Goal: Information Seeking & Learning: Learn about a topic

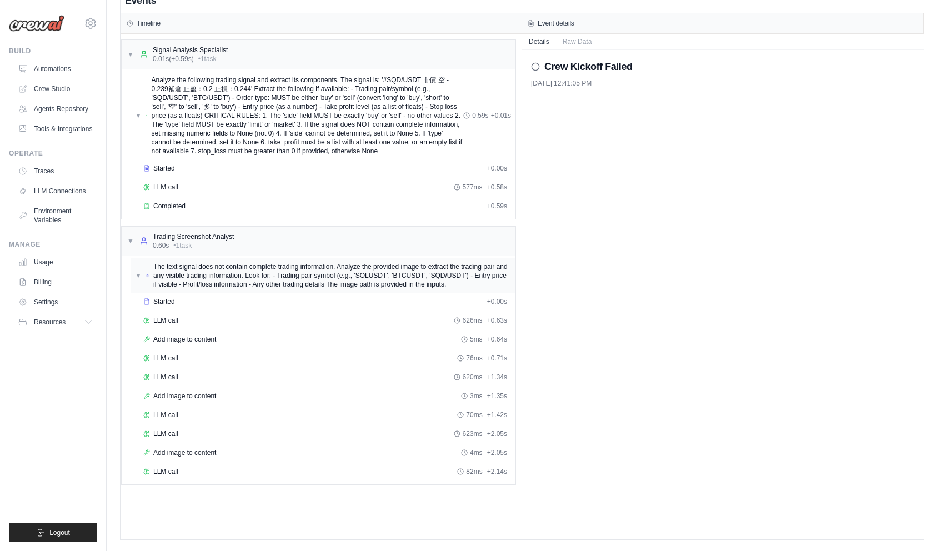
click at [136, 275] on span "▼" at bounding box center [138, 275] width 7 height 9
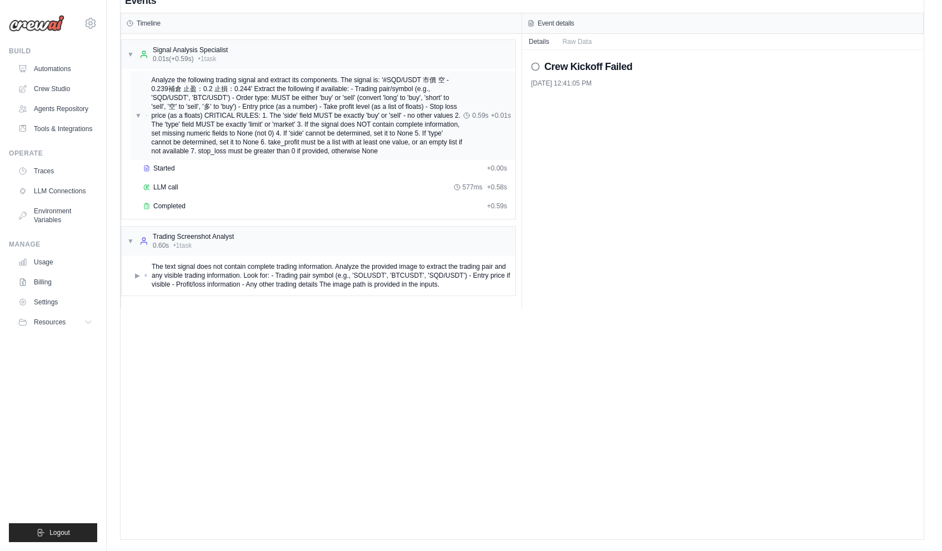
drag, startPoint x: 139, startPoint y: 117, endPoint x: 153, endPoint y: 134, distance: 21.7
click at [139, 117] on span "▼" at bounding box center [138, 115] width 7 height 9
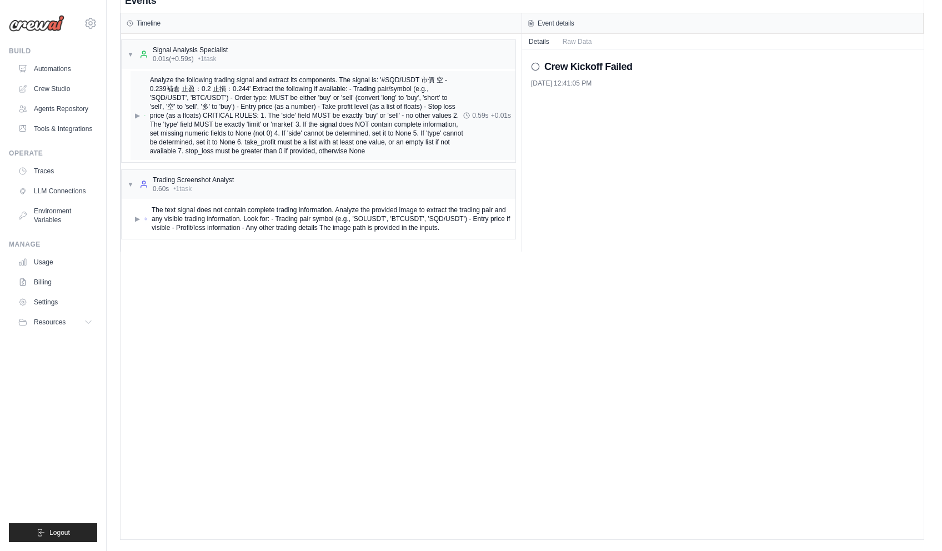
click at [134, 125] on div "▶ Analyze the following trading signal and extract its components. The signal i…" at bounding box center [323, 115] width 385 height 89
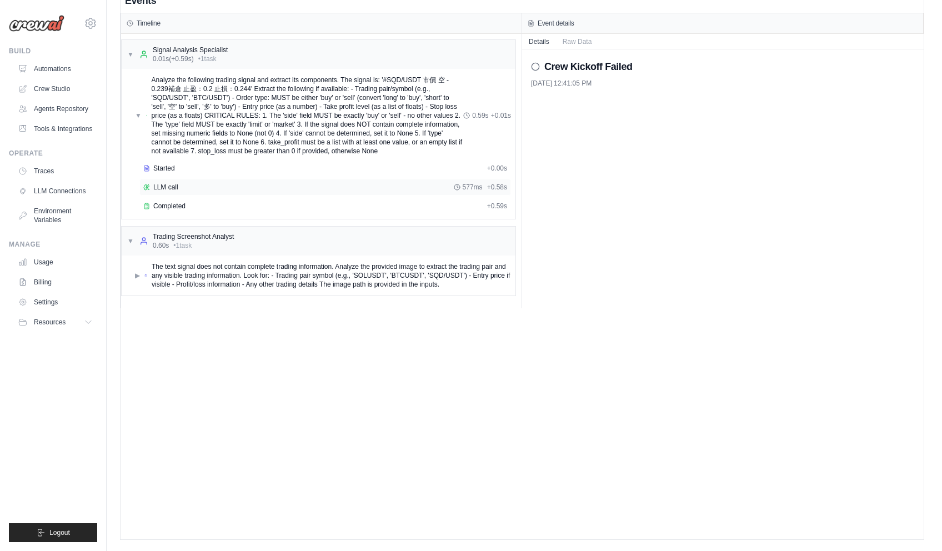
click at [162, 193] on div "LLM call 577ms + 0.58s" at bounding box center [325, 187] width 372 height 17
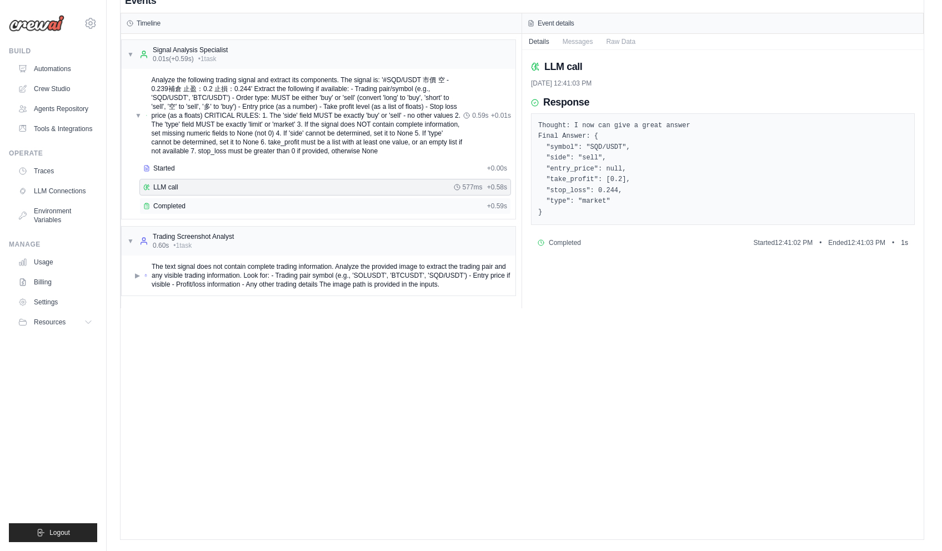
click at [172, 208] on span "Completed" at bounding box center [169, 206] width 32 height 9
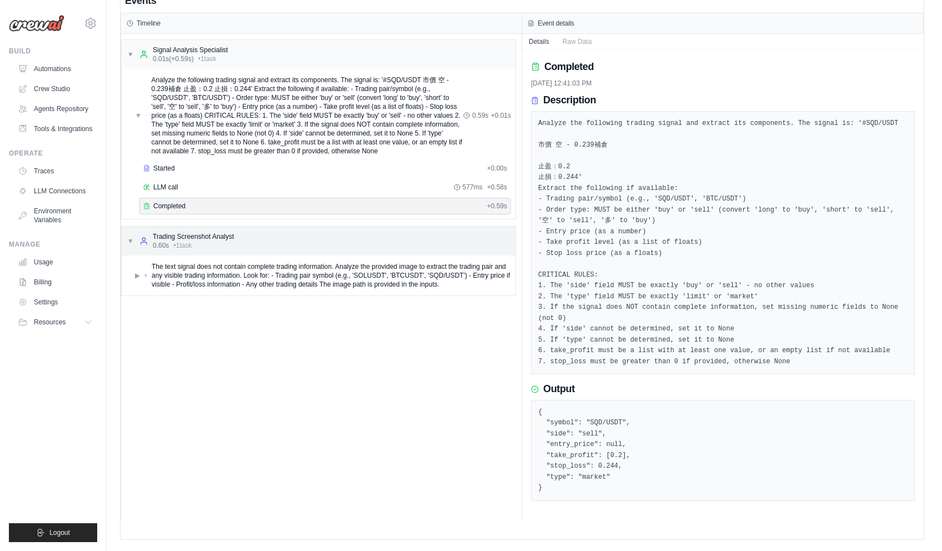
click at [135, 245] on div "▼ Trading Screenshot Analyst 0.60s • 1 task" at bounding box center [180, 241] width 107 height 18
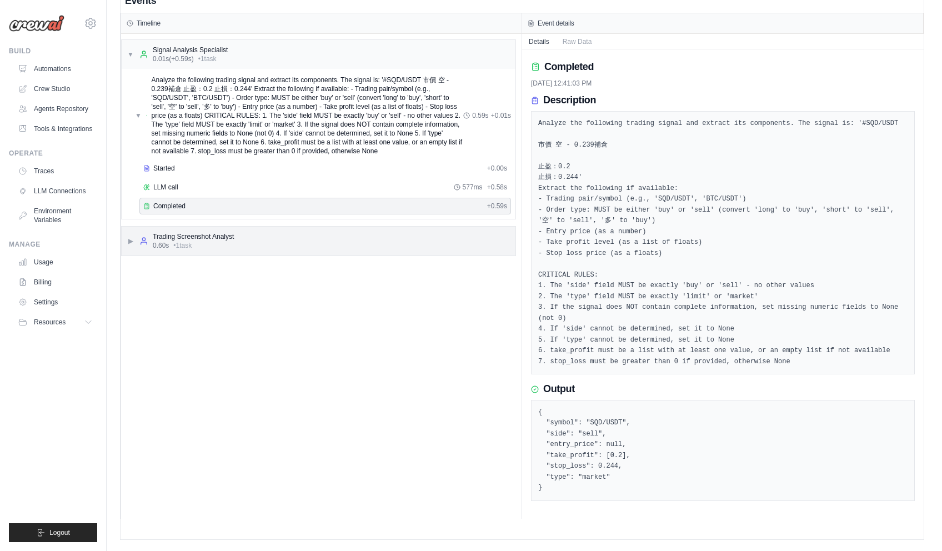
click at [130, 243] on span "▶" at bounding box center [130, 241] width 7 height 9
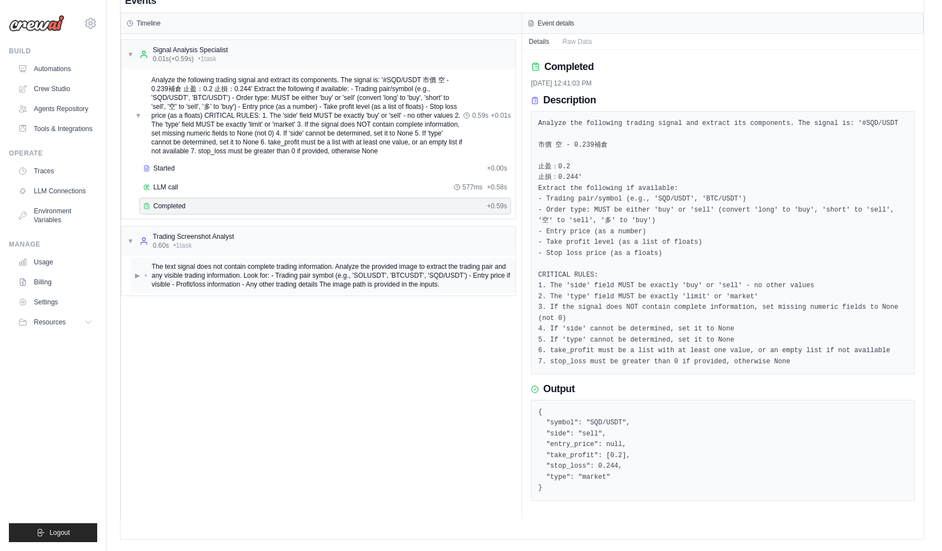
click at [143, 281] on div "▶ The text signal does not contain complete trading information. Analyze the pr…" at bounding box center [323, 275] width 376 height 27
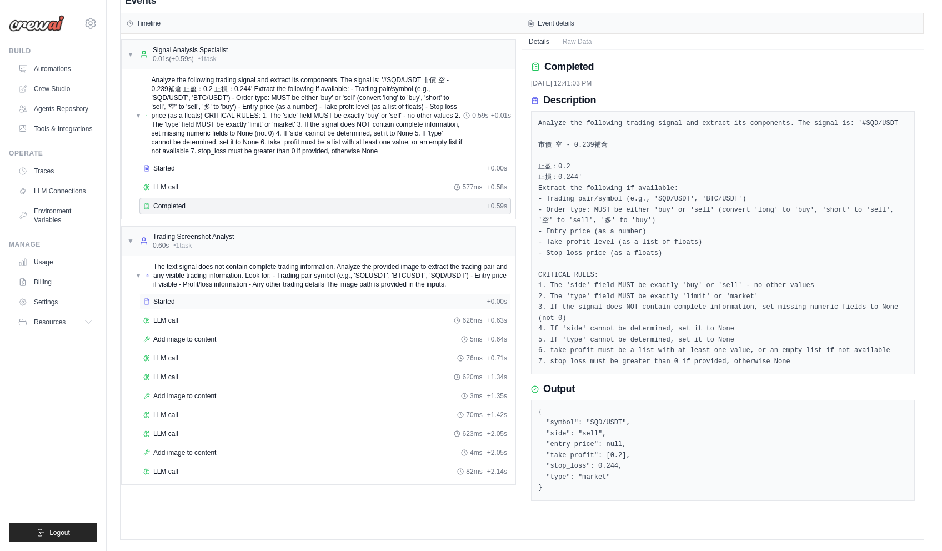
click at [205, 303] on div "Started" at bounding box center [313, 301] width 340 height 9
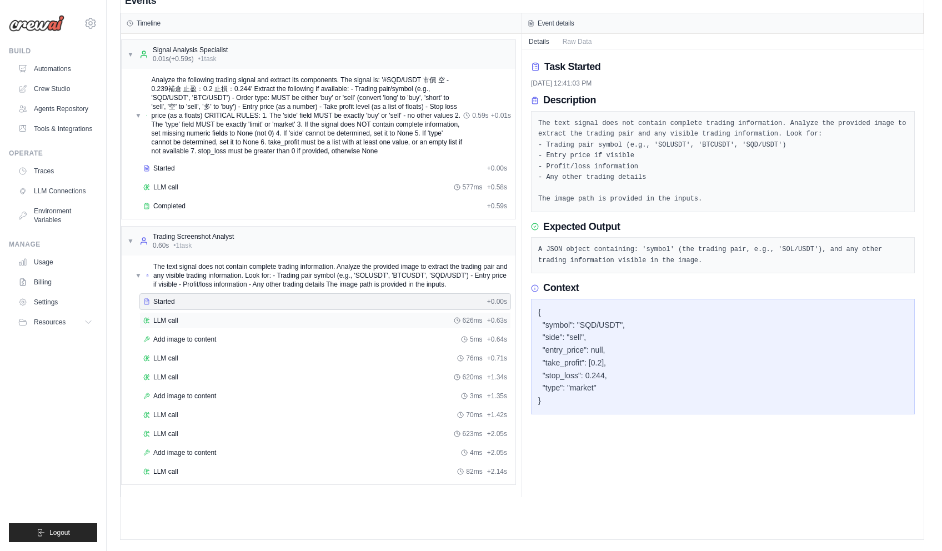
click at [286, 317] on div "LLM call 626ms + 0.63s" at bounding box center [325, 320] width 364 height 9
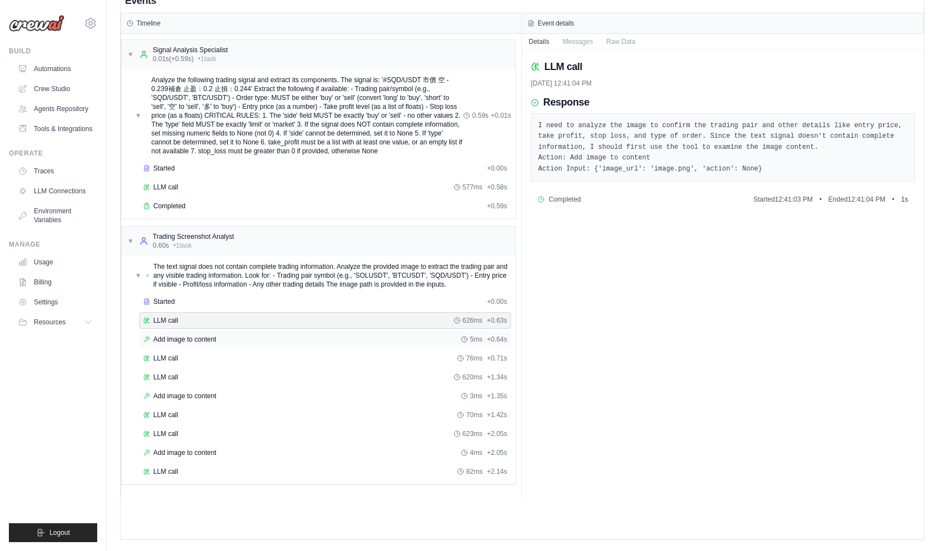
click at [302, 343] on div "Add image to content 5ms + 0.64s" at bounding box center [325, 339] width 364 height 9
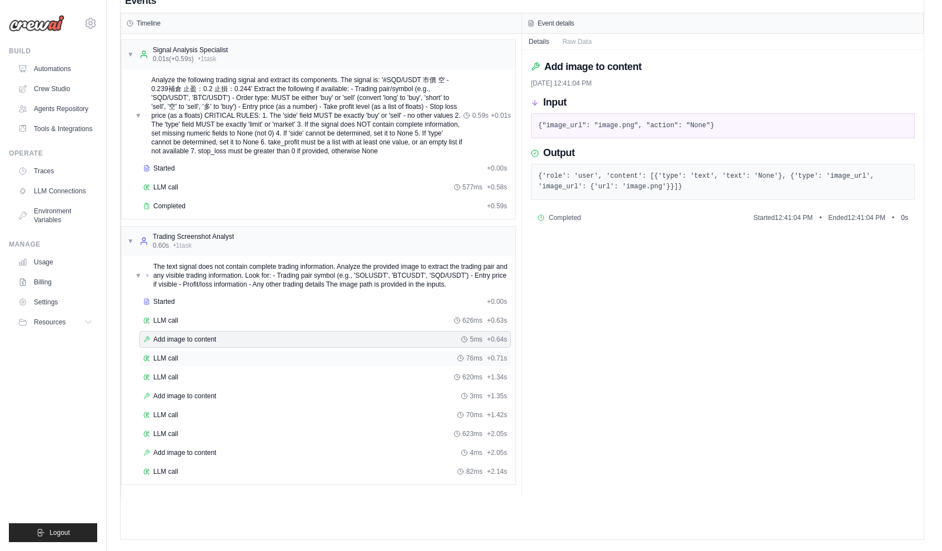
click at [184, 360] on div "LLM call 76ms + 0.71s" at bounding box center [325, 358] width 364 height 9
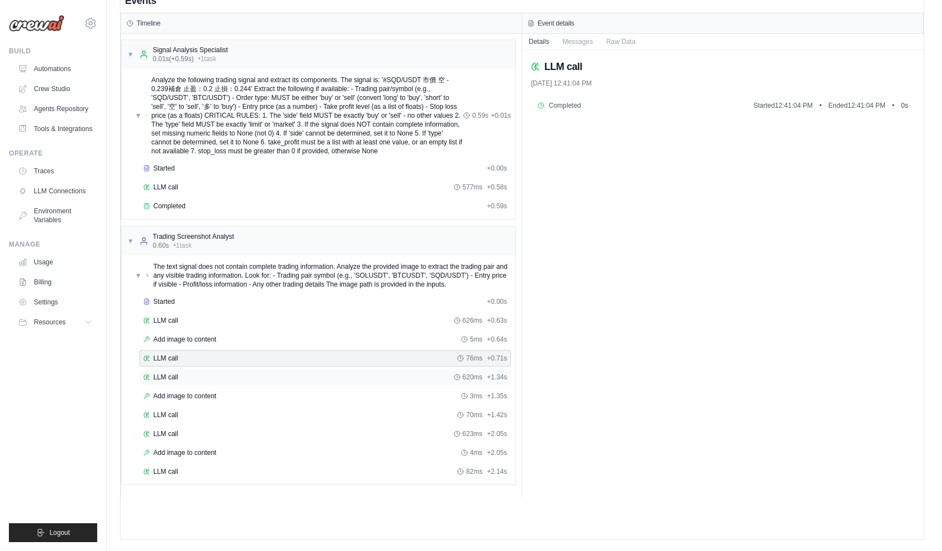
click at [184, 375] on div "LLM call 620ms + 1.34s" at bounding box center [325, 377] width 364 height 9
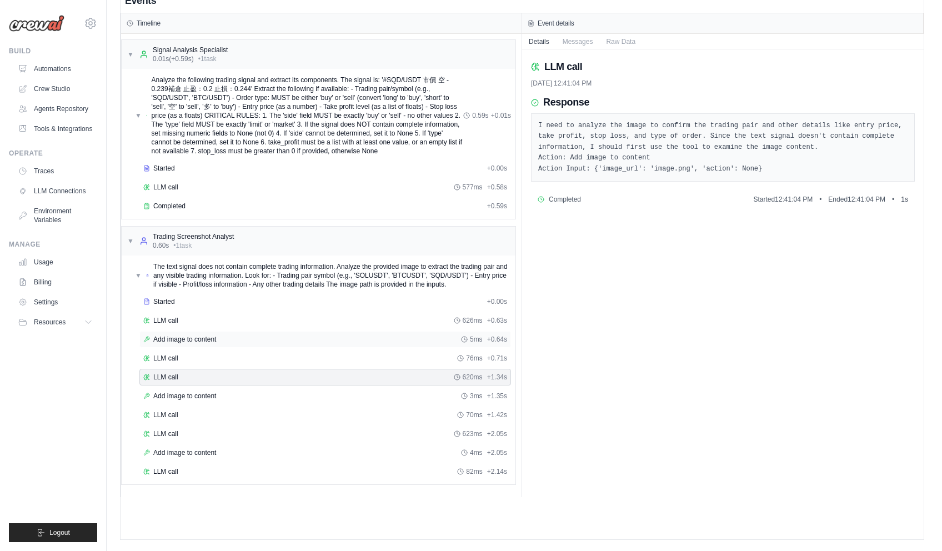
click at [198, 345] on div "Add image to content 5ms + 0.64s" at bounding box center [325, 339] width 372 height 17
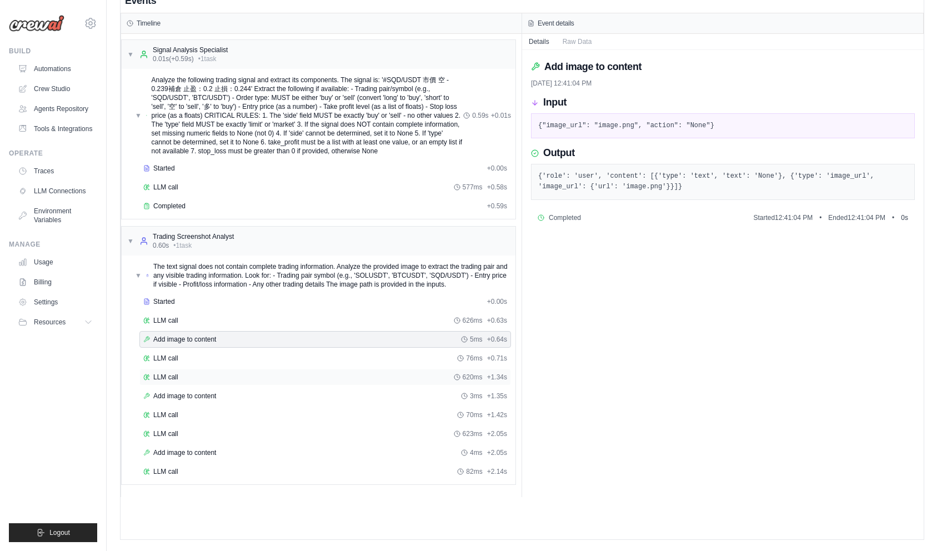
click at [190, 378] on div "LLM call 620ms + 1.34s" at bounding box center [325, 377] width 364 height 9
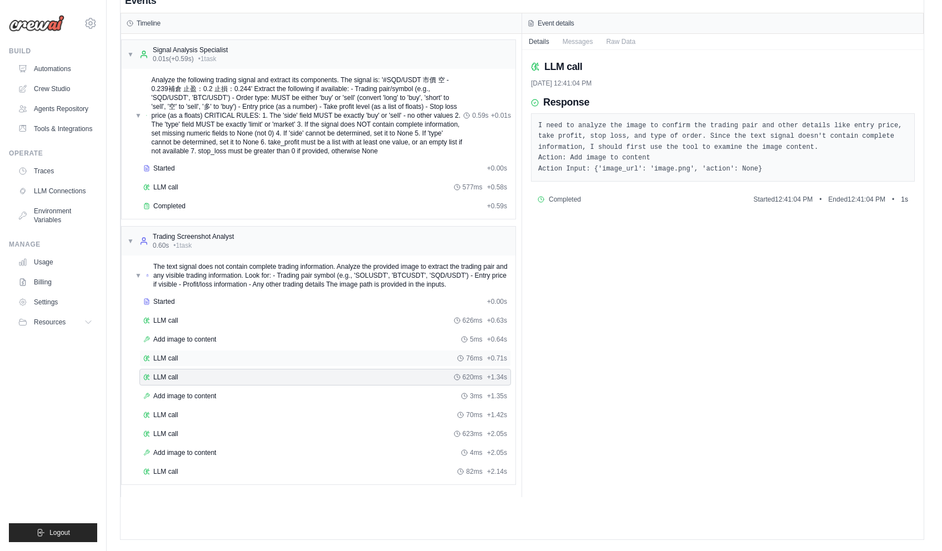
click at [200, 352] on div "LLM call 76ms + 0.71s" at bounding box center [325, 358] width 372 height 17
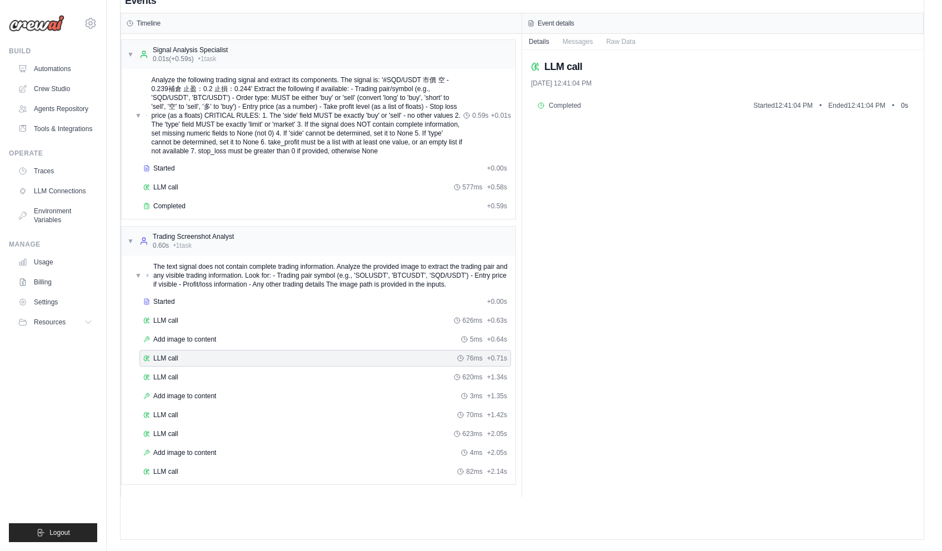
click at [211, 329] on div "Started + 0.00s LLM call 626ms + 0.63s Add image to content 5ms + 0.64s LLM cal…" at bounding box center [323, 387] width 385 height 189
click at [212, 335] on div "Add image to content 5ms + 0.64s" at bounding box center [325, 339] width 372 height 17
